Goal: Task Accomplishment & Management: Complete application form

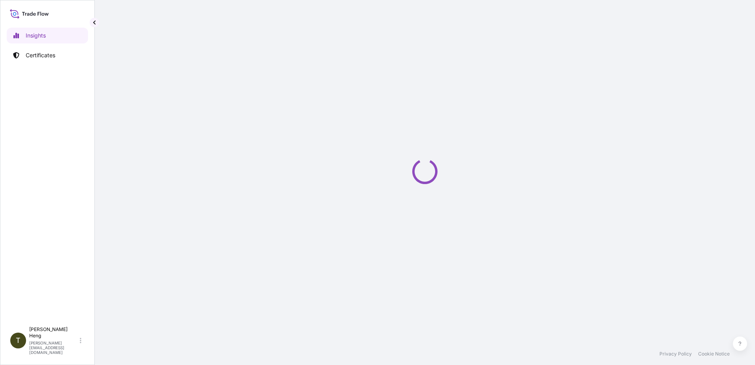
select select "2025"
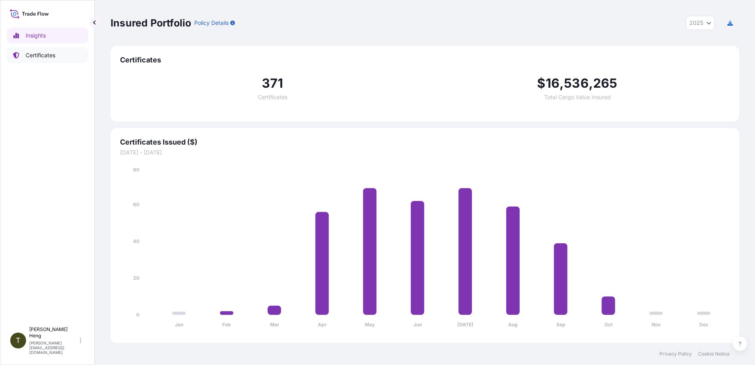
click at [36, 56] on p "Certificates" at bounding box center [41, 55] width 30 height 8
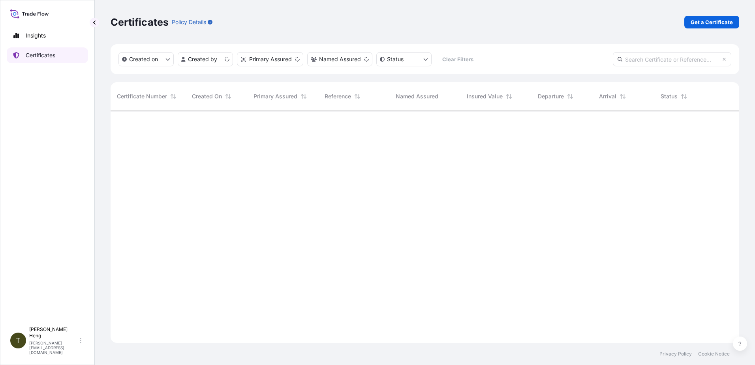
scroll to position [231, 623]
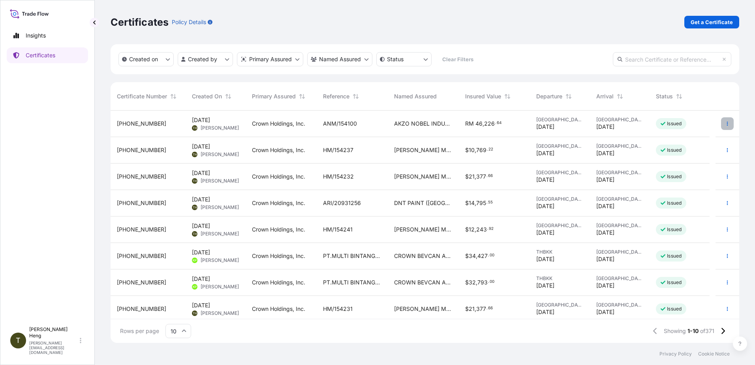
click at [727, 123] on icon "button" at bounding box center [727, 124] width 1 height 4
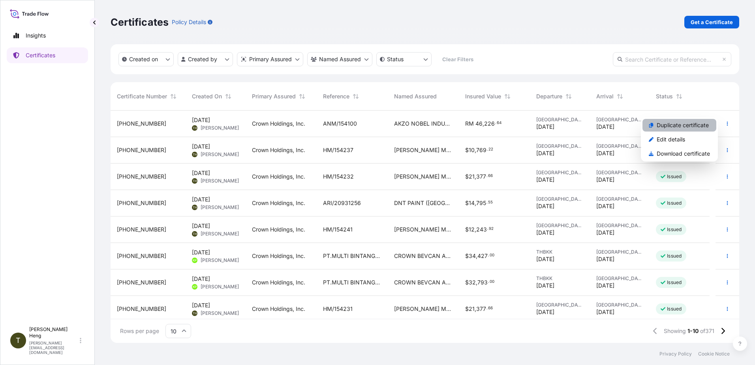
click at [673, 124] on p "Duplicate certificate" at bounding box center [683, 125] width 52 height 8
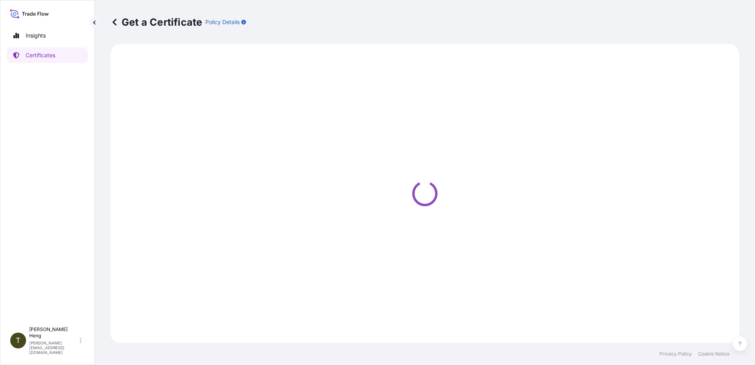
select select "Road"
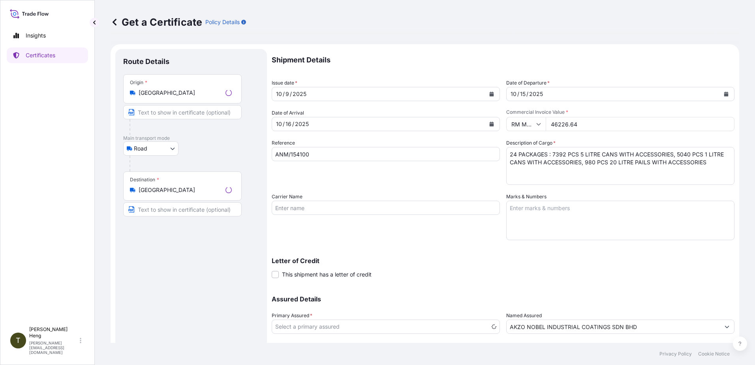
select select "31483"
click at [173, 148] on body "Insights Certificates T Theresa Heng theresa_heng@smpl.com.sg Get a Certificate…" at bounding box center [377, 182] width 755 height 365
click at [159, 171] on div "Air" at bounding box center [150, 169] width 49 height 14
select select "Air"
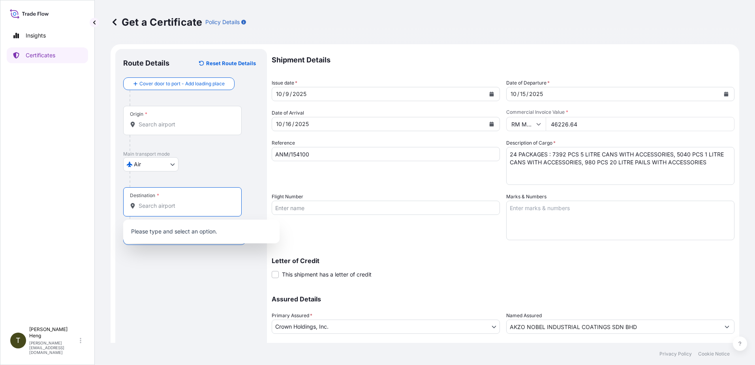
click at [158, 206] on input "Destination *" at bounding box center [185, 206] width 93 height 8
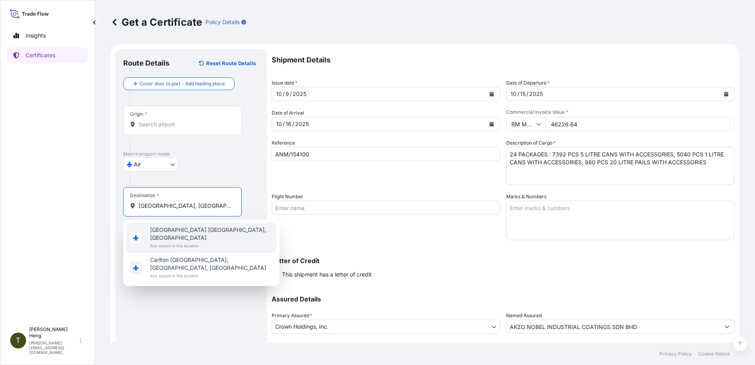
click at [185, 242] on span "Any airport in this location" at bounding box center [211, 246] width 123 height 8
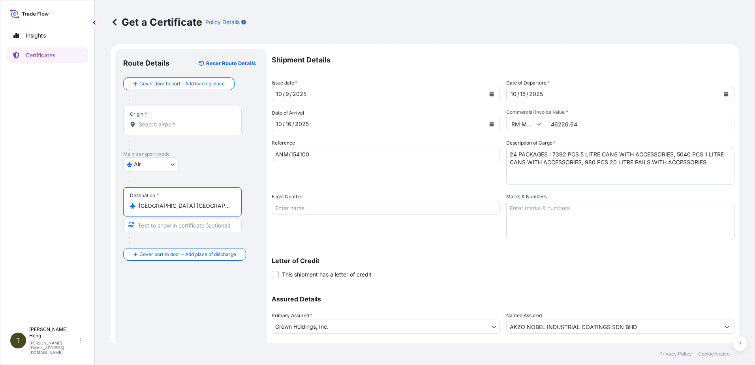
type input "Melbourne VIC, Australia"
click at [150, 123] on input "Origin *" at bounding box center [185, 124] width 93 height 8
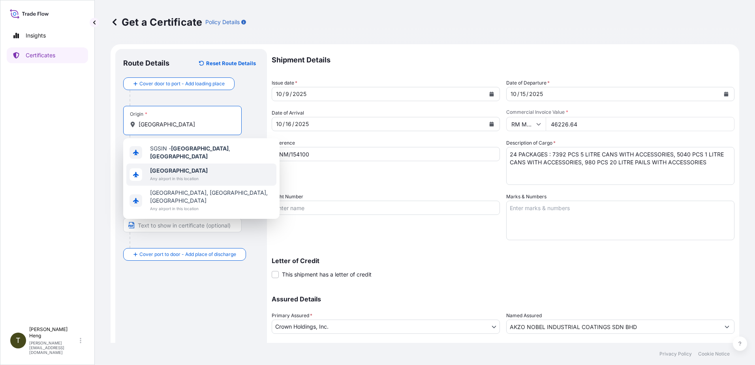
click at [171, 170] on b "Singapore" at bounding box center [179, 170] width 58 height 7
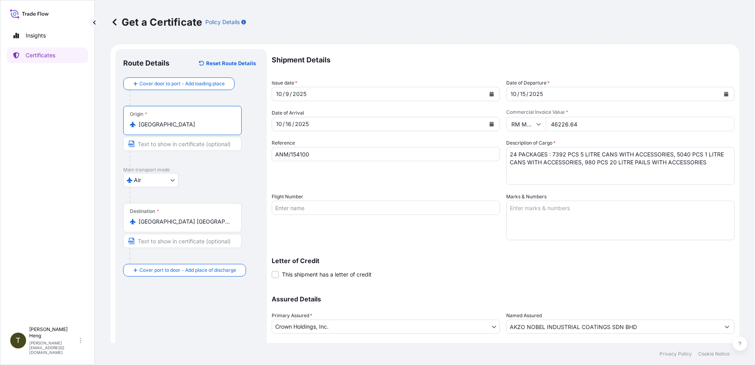
type input "Singapore"
click at [724, 94] on icon "Calendar" at bounding box center [726, 94] width 4 height 5
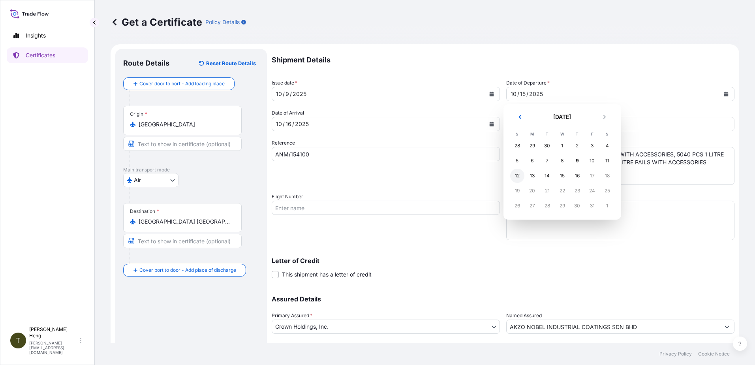
click at [516, 174] on div "12" at bounding box center [517, 176] width 14 height 14
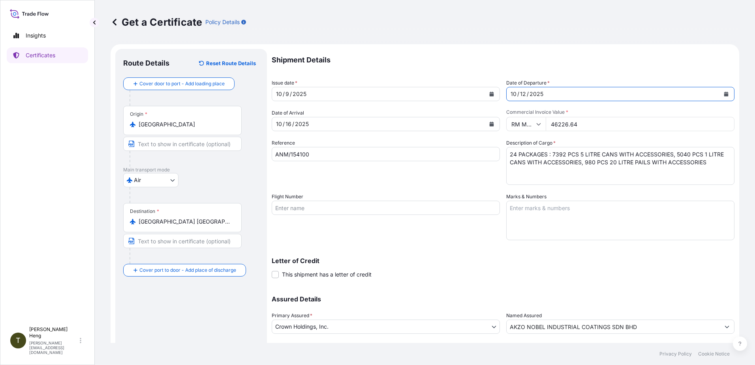
click at [536, 124] on icon at bounding box center [538, 124] width 5 height 5
click at [537, 123] on icon at bounding box center [539, 123] width 4 height 2
click at [511, 126] on input "RM MYR" at bounding box center [525, 124] width 39 height 14
click at [507, 124] on input "RM MYR" at bounding box center [525, 124] width 39 height 14
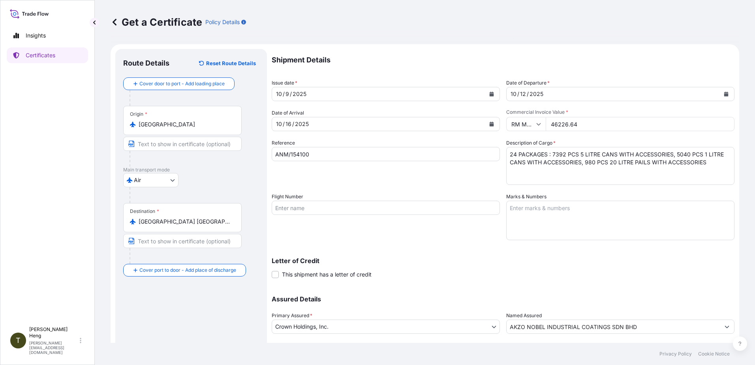
click at [508, 124] on input "RM MYR" at bounding box center [525, 124] width 39 height 14
click at [521, 142] on div "$ SGD" at bounding box center [523, 134] width 33 height 15
type input "$ SGD"
click at [489, 122] on icon "Calendar" at bounding box center [491, 124] width 5 height 5
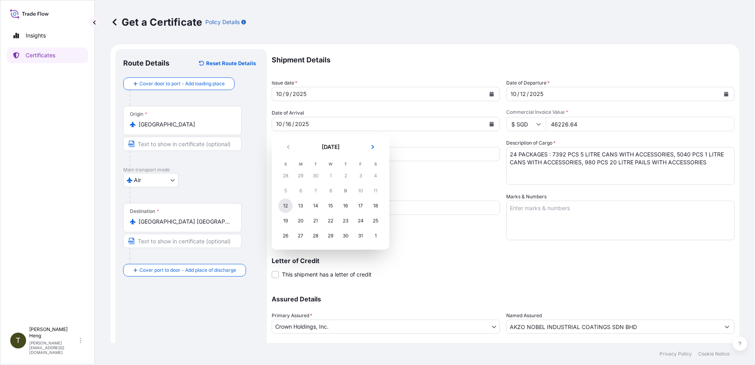
click at [290, 207] on div "12" at bounding box center [285, 206] width 14 height 14
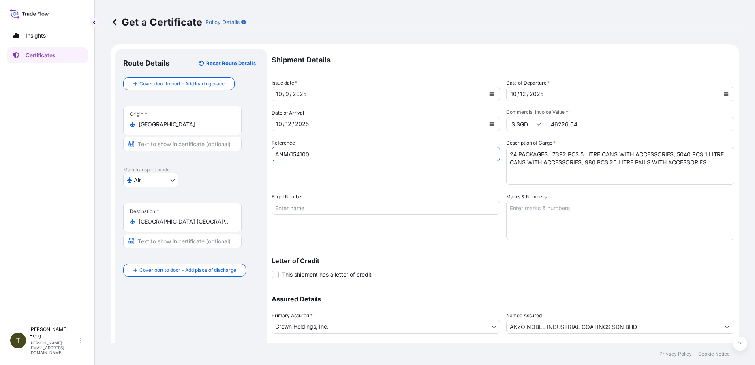
click at [320, 154] on input "ANM/154100" at bounding box center [386, 154] width 228 height 14
type input "A"
type input "ARI/20931268"
click at [548, 124] on input "46226.64" at bounding box center [640, 124] width 189 height 14
type input "23224.50"
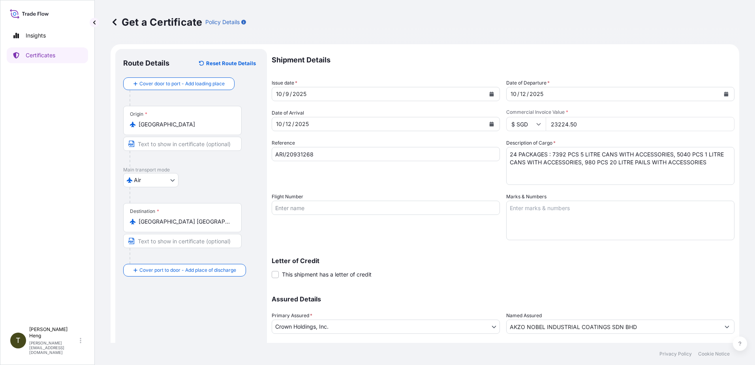
click at [508, 153] on textarea "24 PACKAGES : 7392 PCS 5 LITRE CANS WITH ACCESSORIES, 5040 PCS 1 LITRE CANS WIT…" at bounding box center [620, 166] width 228 height 38
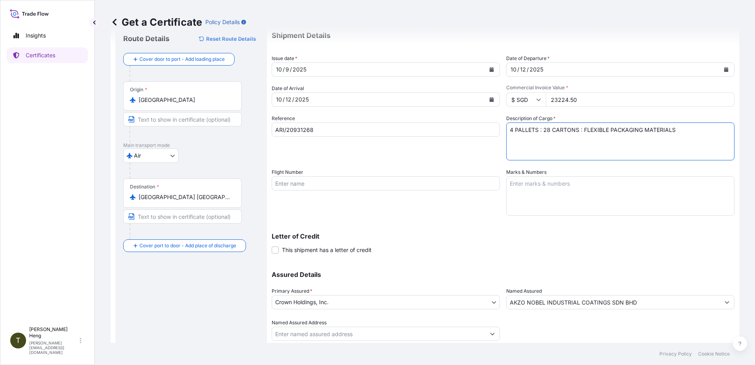
scroll to position [49, 0]
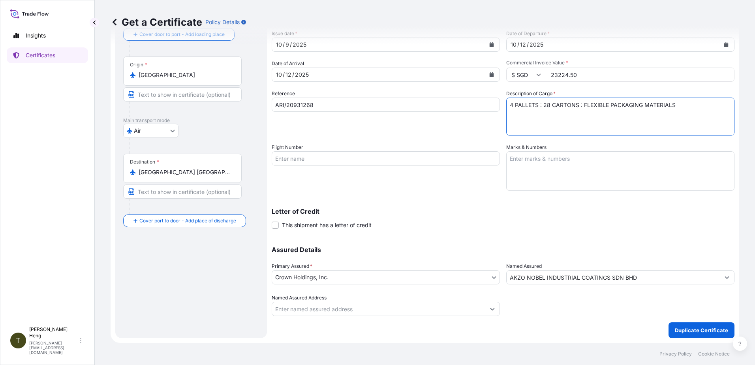
type textarea "4 PALLETS : 28 CARTONS : FLEXIBLE PACKAGING MATERIALS"
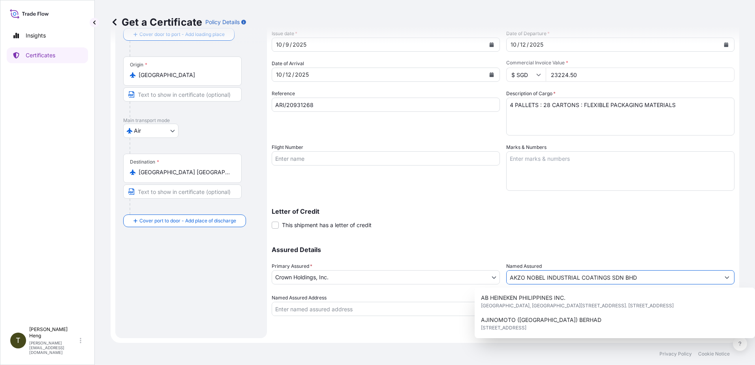
click at [645, 280] on input "AKZO NOBEL INDUSTRIAL COATINGS SDN BHD" at bounding box center [613, 277] width 213 height 14
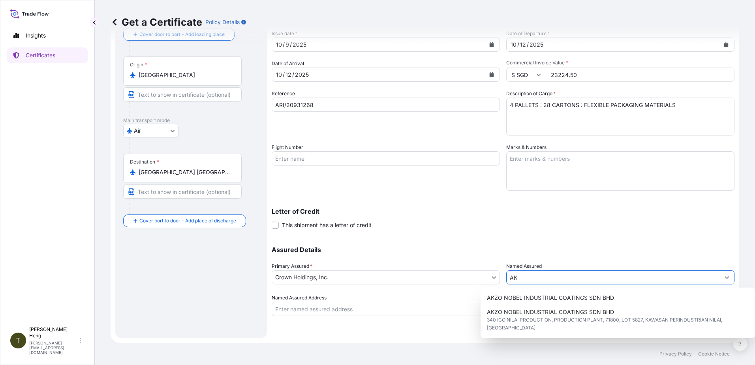
type input "A"
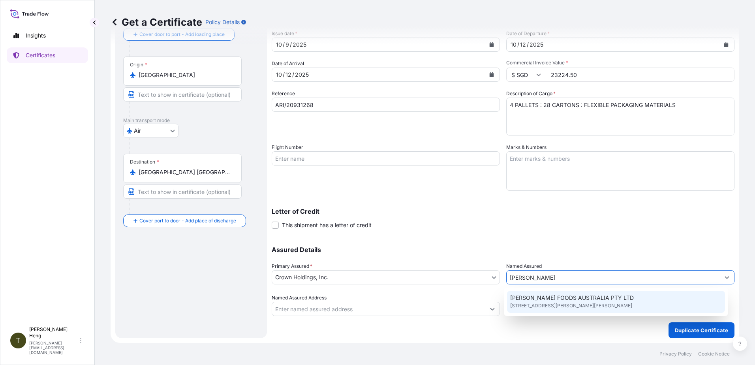
click at [546, 300] on span "MCCORMICK FOODS AUSTRALIA PTY LTD" at bounding box center [572, 298] width 124 height 8
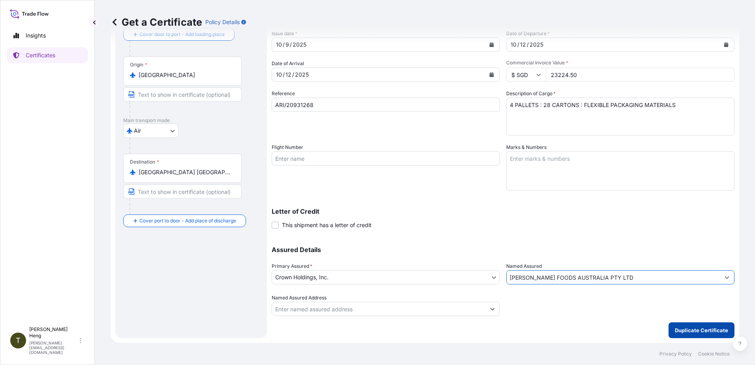
type input "MCCORMICK FOODS AUSTRALIA PTY LTD"
click at [698, 329] on p "Duplicate Certificate" at bounding box center [701, 330] width 53 height 8
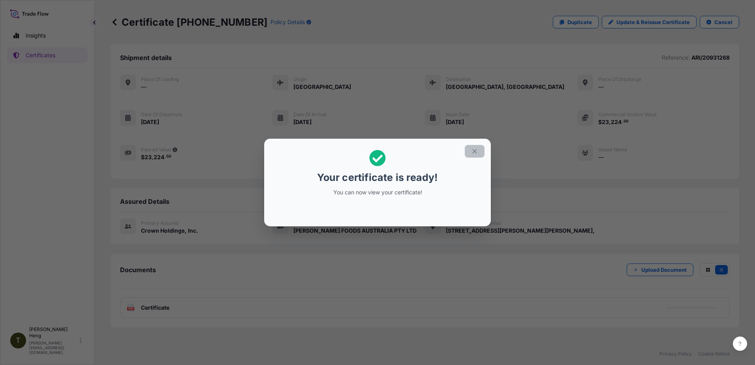
click at [475, 152] on icon "button" at bounding box center [474, 151] width 7 height 7
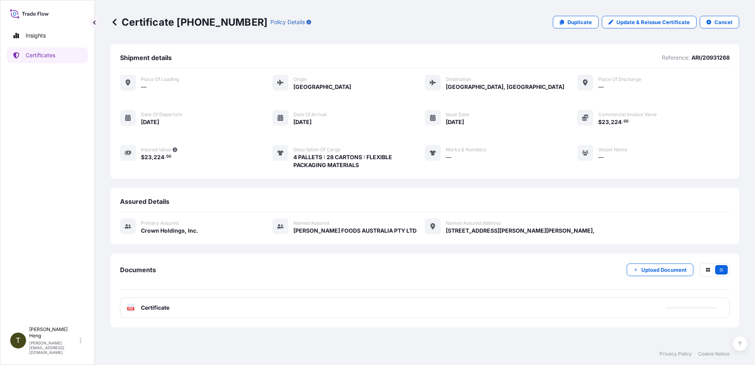
click at [129, 306] on icon at bounding box center [131, 308] width 7 height 8
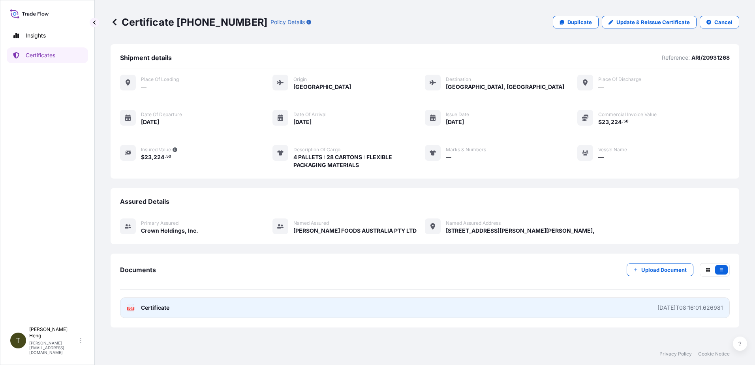
click at [129, 306] on icon at bounding box center [131, 308] width 7 height 8
